Goal: Information Seeking & Learning: Compare options

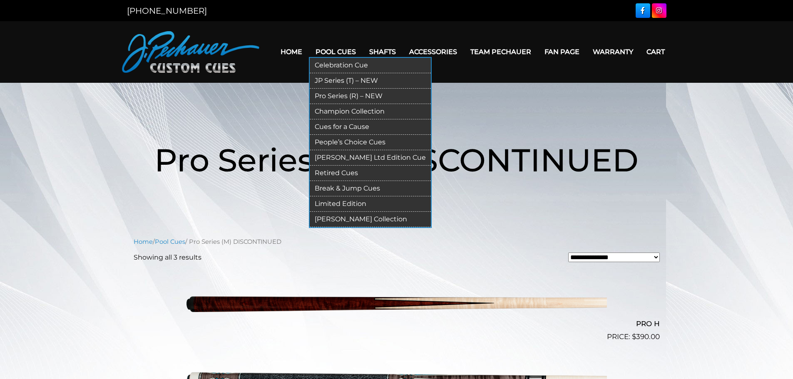
click at [346, 98] on link "Pro Series (R) – NEW" at bounding box center [370, 96] width 121 height 15
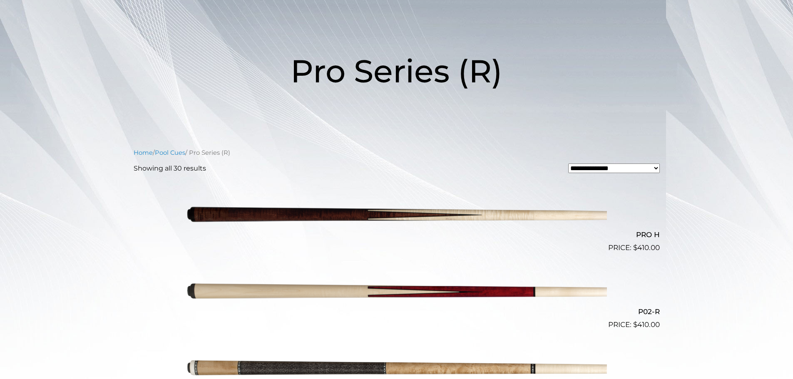
scroll to position [85, 0]
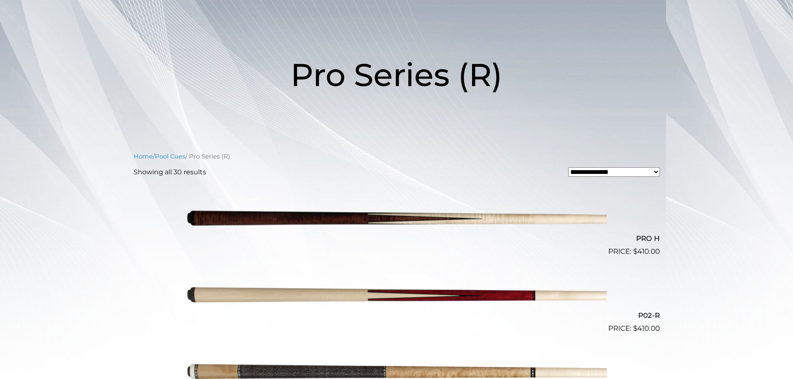
click at [542, 117] on h1 "Pro Series (R)" at bounding box center [397, 75] width 500 height 96
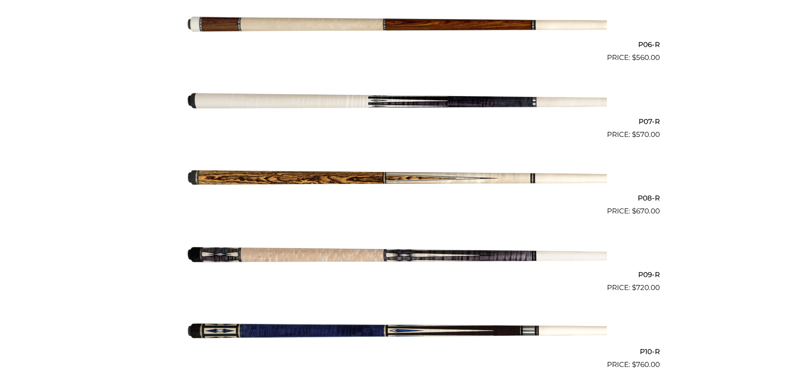
scroll to position [664, 0]
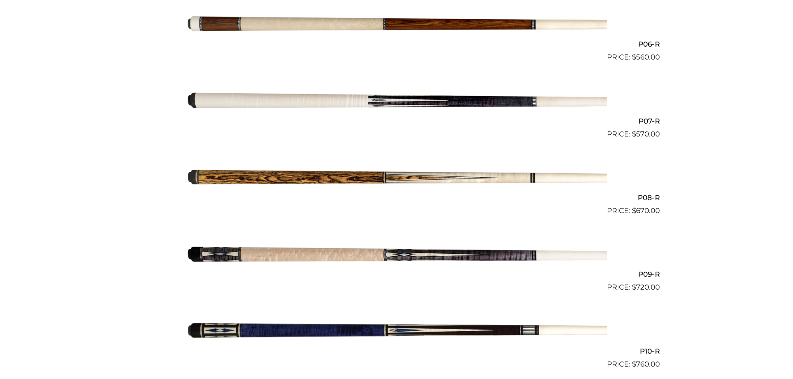
click at [250, 253] on img at bounding box center [397, 255] width 421 height 70
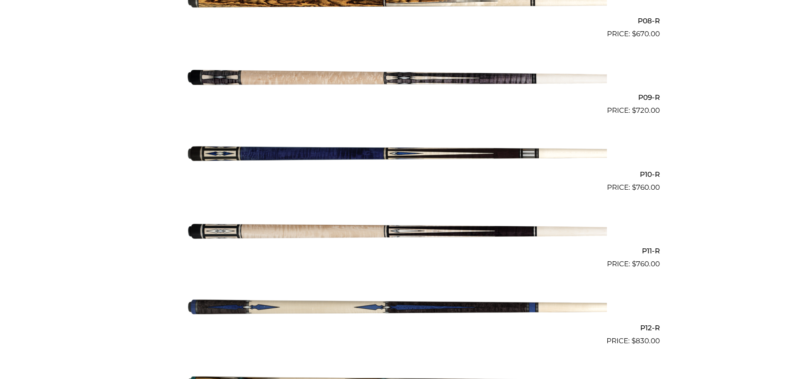
scroll to position [841, 0]
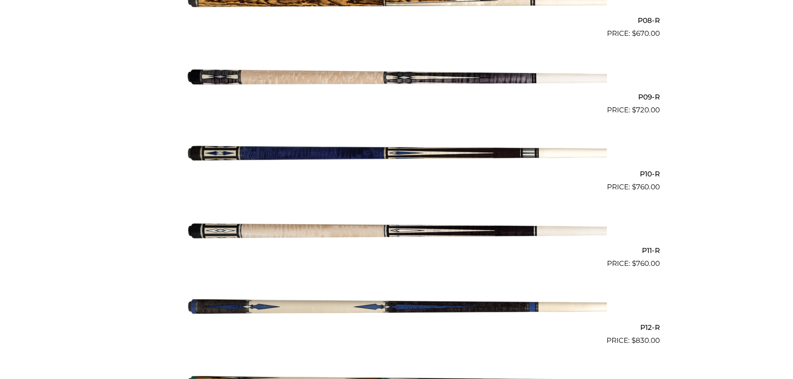
click at [294, 303] on img at bounding box center [397, 308] width 421 height 70
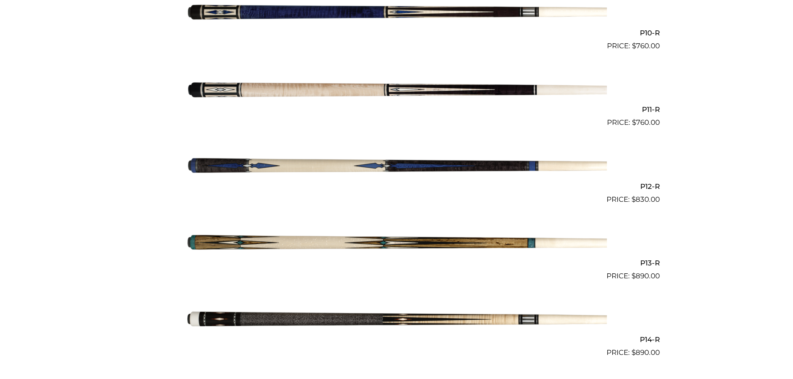
scroll to position [987, 0]
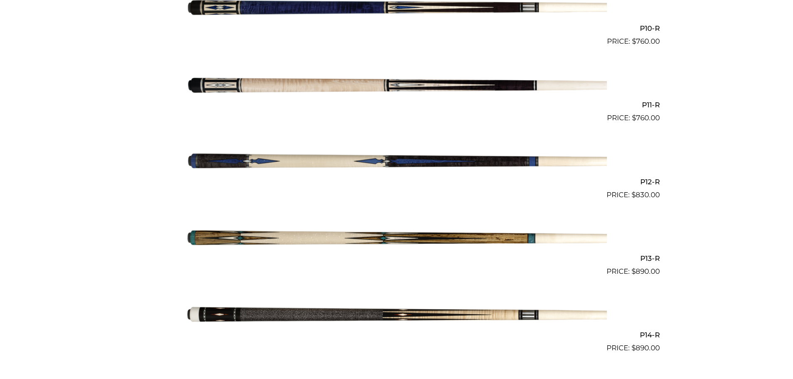
click at [256, 235] on img at bounding box center [397, 239] width 421 height 70
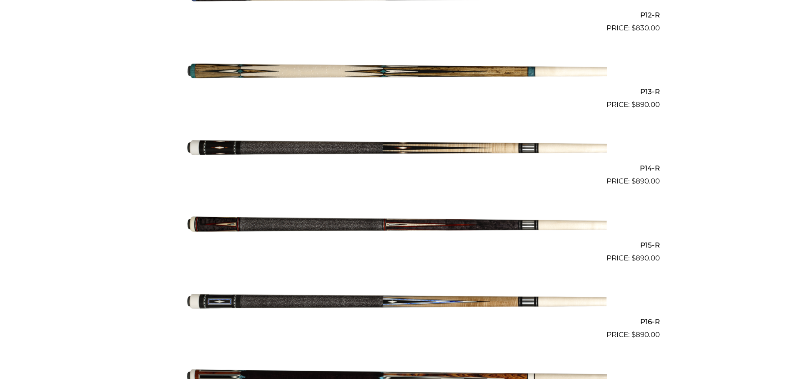
scroll to position [1156, 0]
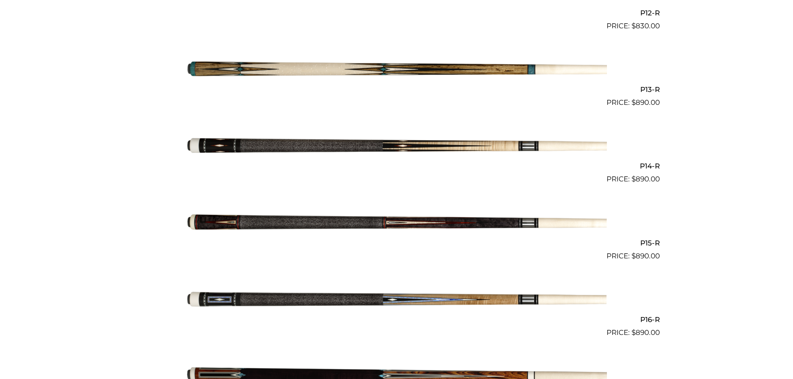
click at [358, 221] on img at bounding box center [397, 223] width 421 height 70
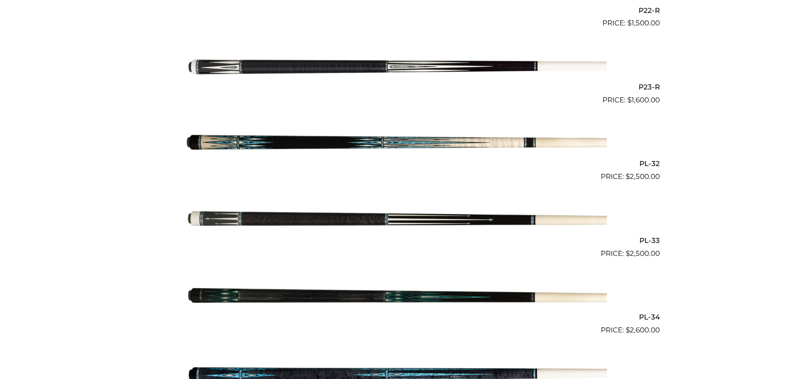
scroll to position [1926, 0]
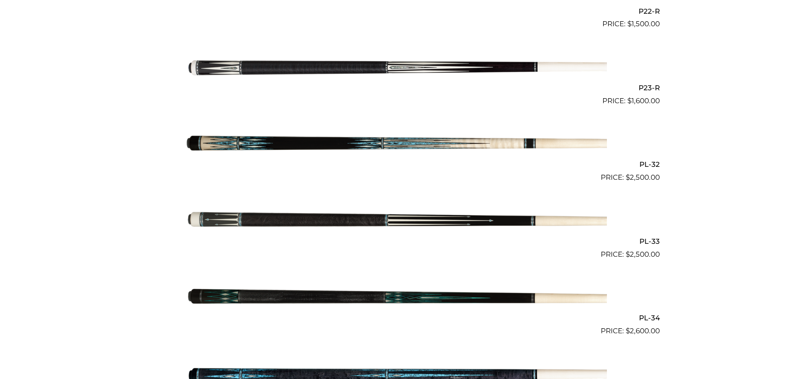
click at [319, 296] on img at bounding box center [397, 299] width 421 height 70
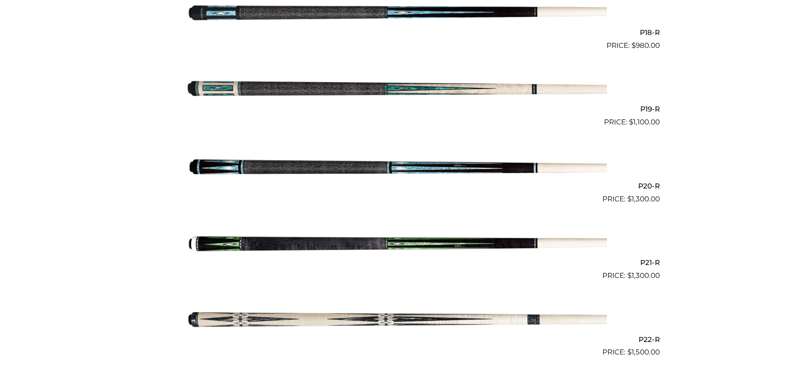
scroll to position [1593, 0]
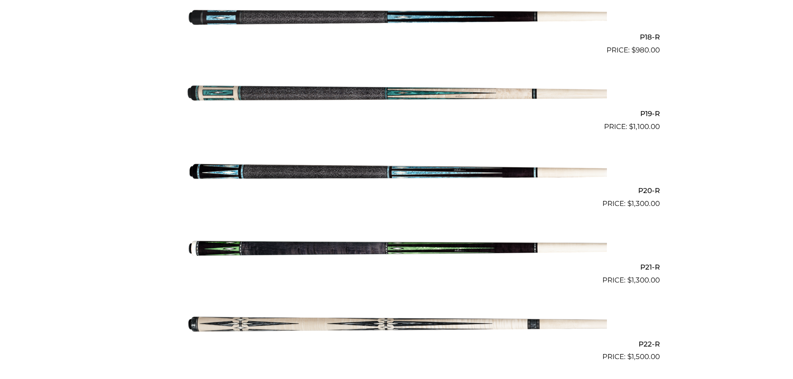
click at [306, 252] on img at bounding box center [397, 248] width 421 height 70
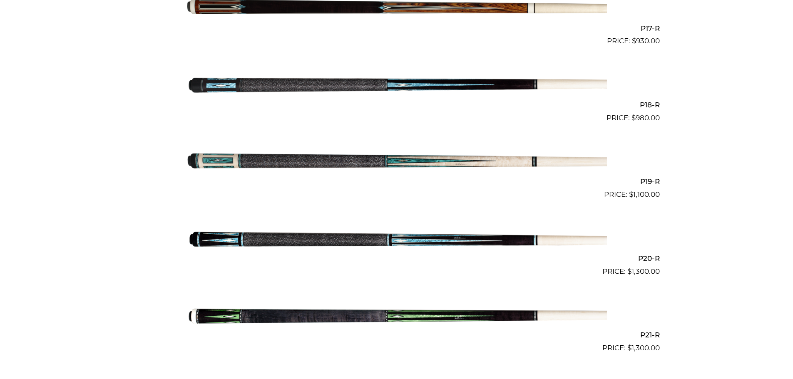
scroll to position [1509, 0]
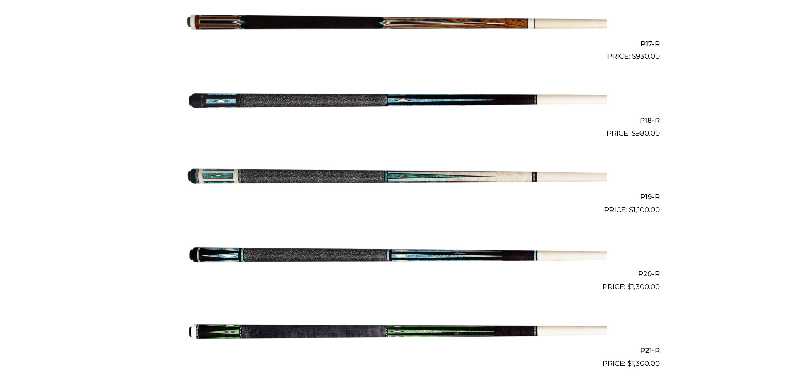
click at [388, 172] on img at bounding box center [397, 177] width 421 height 70
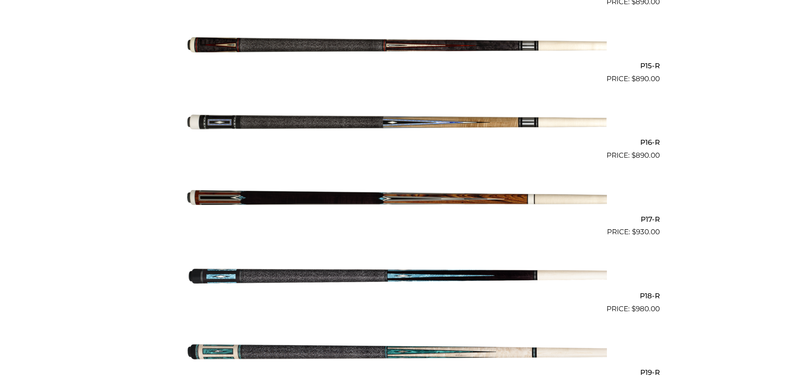
scroll to position [1332, 0]
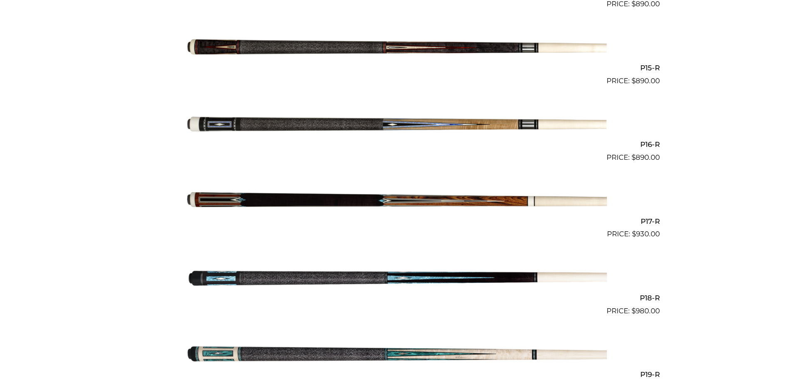
click at [205, 195] on img at bounding box center [397, 202] width 421 height 70
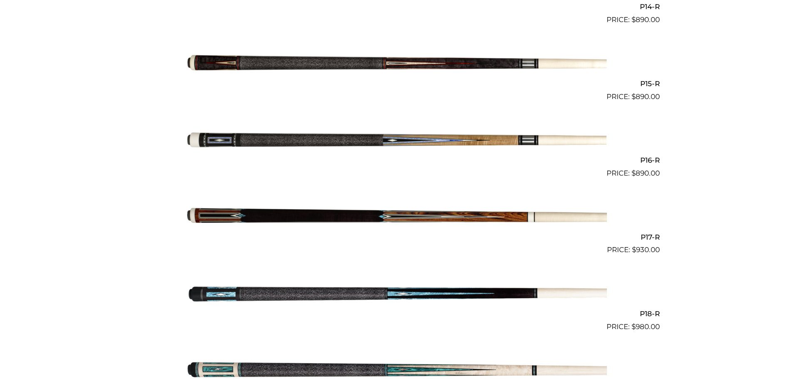
scroll to position [1315, 0]
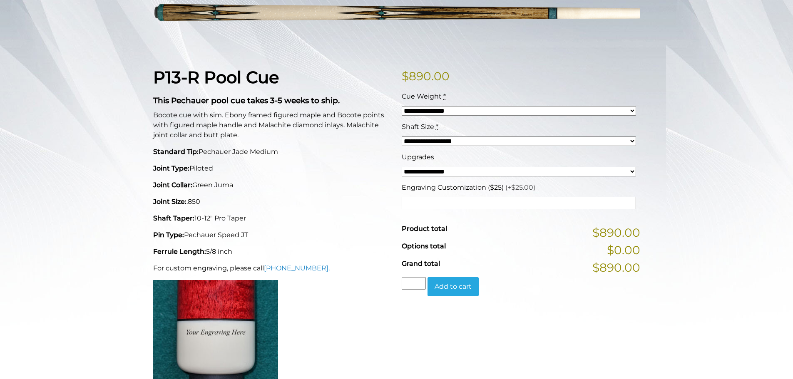
scroll to position [151, 0]
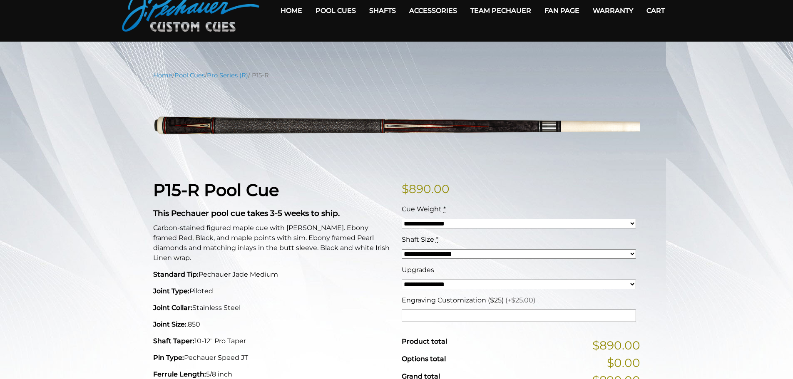
scroll to position [42, 0]
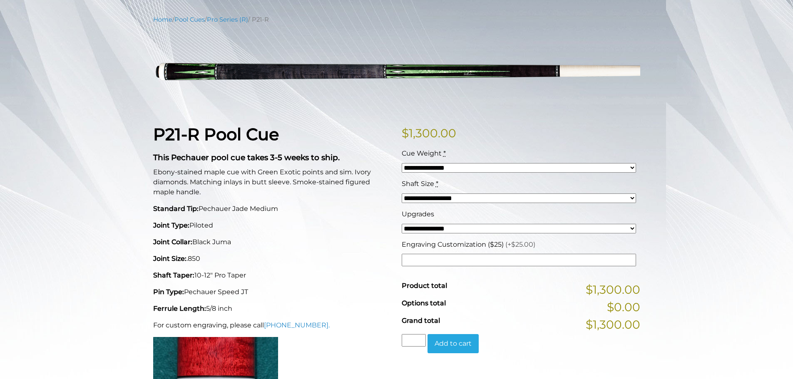
scroll to position [96, 0]
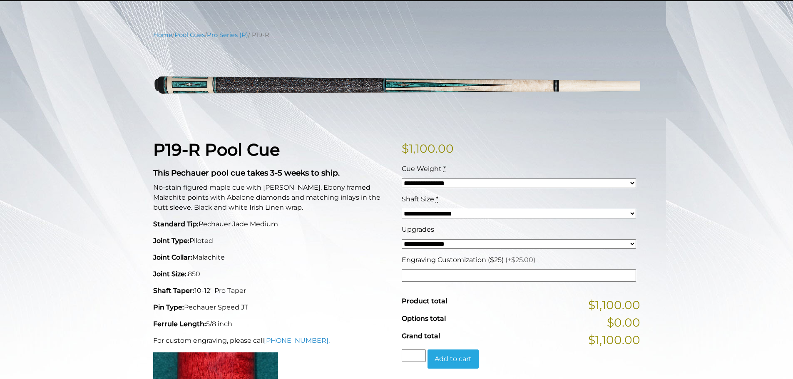
scroll to position [80, 0]
